Goal: Information Seeking & Learning: Learn about a topic

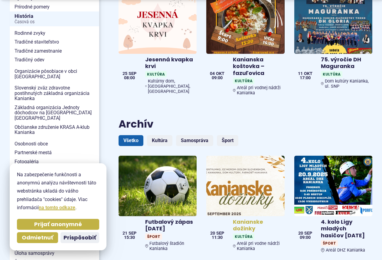
scroll to position [181, 0]
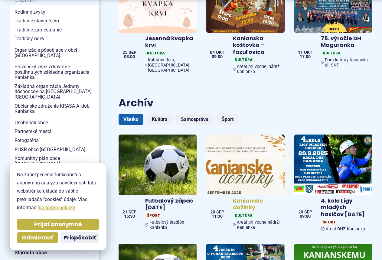
click at [251, 201] on h4 "Kanianske dožinky" at bounding box center [257, 204] width 49 height 14
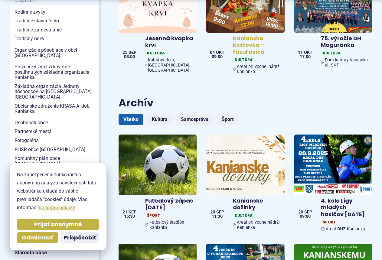
click at [243, 42] on h4 "Kanianska koštovka – fazuľovica" at bounding box center [257, 45] width 49 height 21
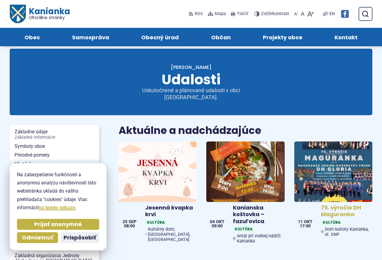
scroll to position [0, 0]
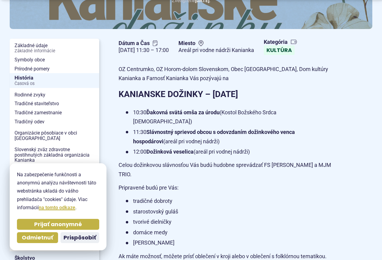
scroll to position [151, 0]
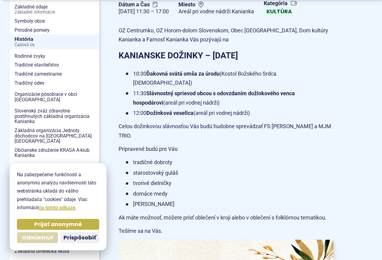
click at [40, 238] on span "Odmietnuť" at bounding box center [37, 237] width 31 height 7
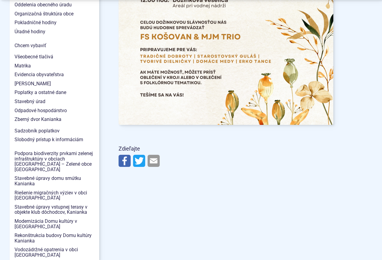
scroll to position [575, 0]
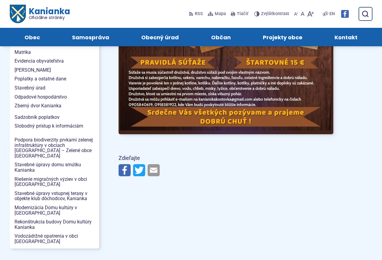
scroll to position [484, 0]
